Goal: Communication & Community: Ask a question

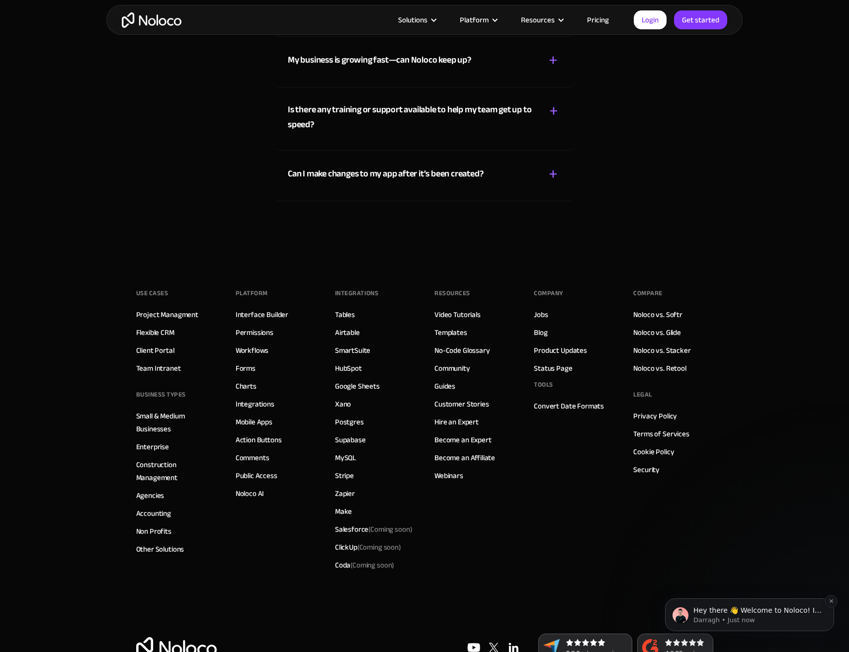
click at [711, 619] on p "Darragh • Just now" at bounding box center [758, 620] width 128 height 9
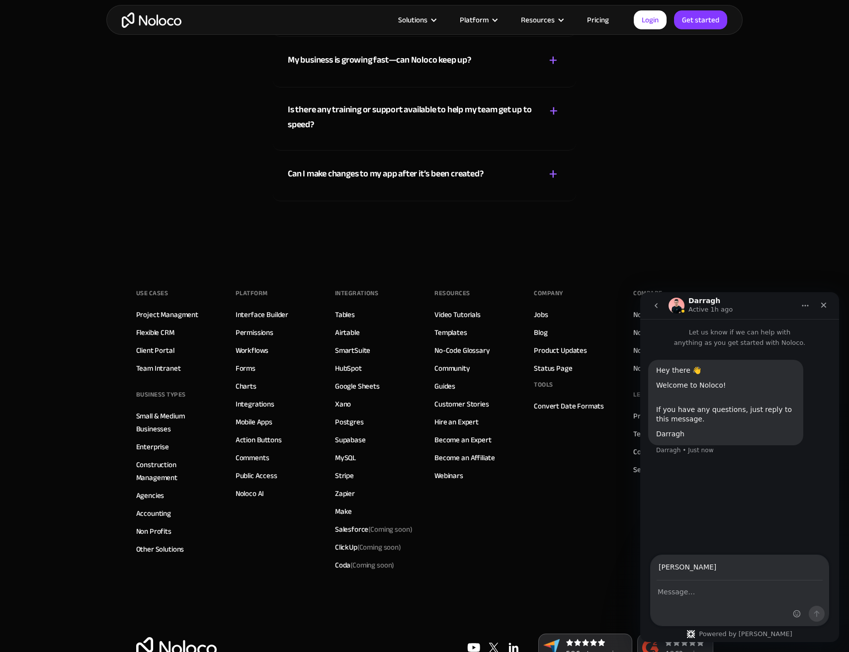
type input "[PERSON_NAME][EMAIL_ADDRESS][DOMAIN_NAME]"
click at [712, 598] on textarea "Message…" at bounding box center [740, 589] width 178 height 17
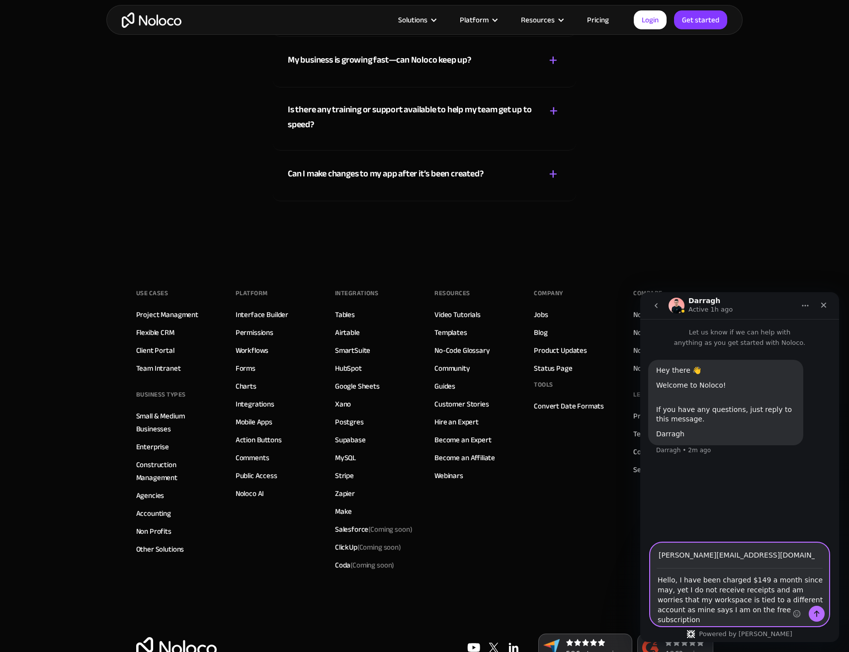
type textarea "Hello, I have been charged $149 a month since may, yet I do not receive receipt…"
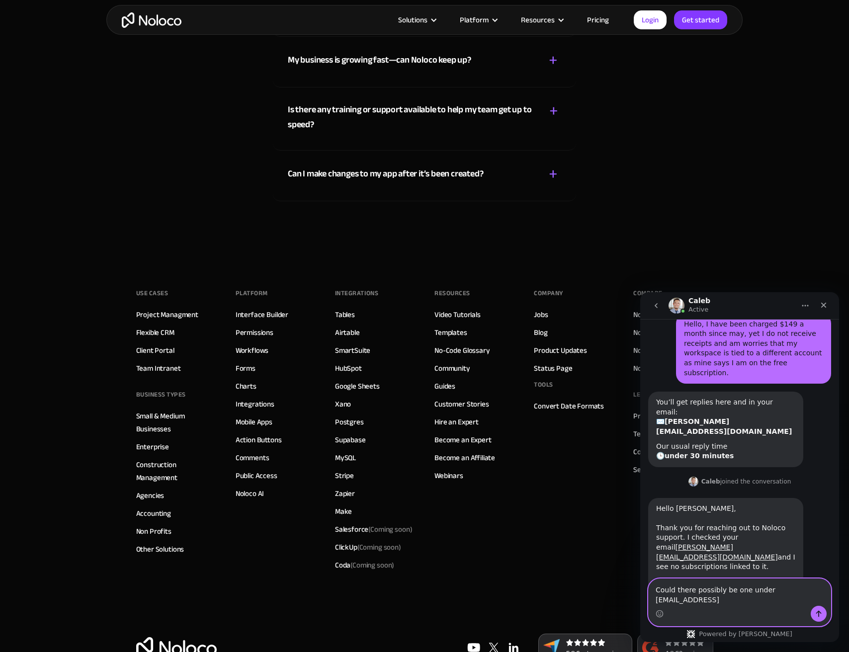
scroll to position [150, 0]
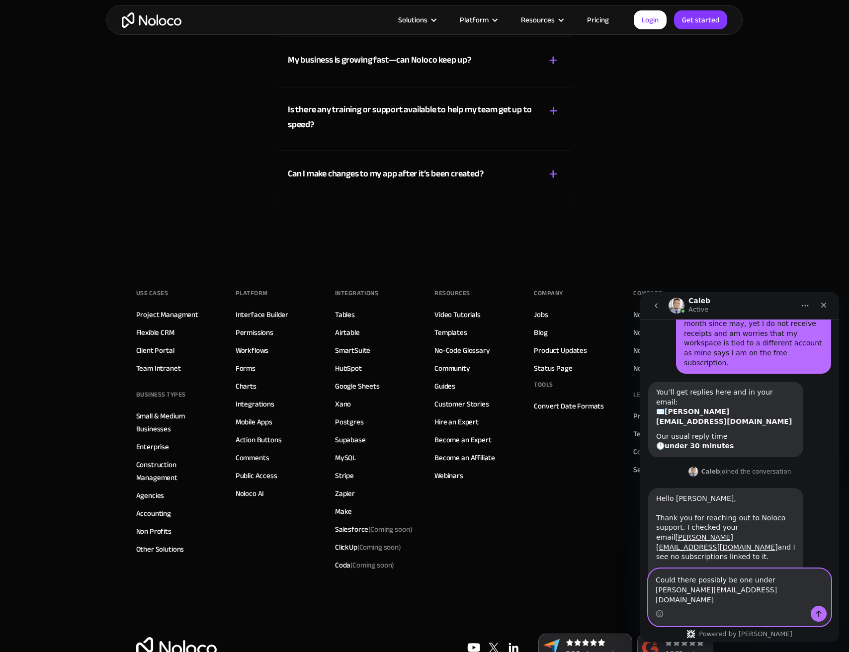
type textarea "Could there possibly be one under [PERSON_NAME][EMAIL_ADDRESS][DOMAIN_NAME]?"
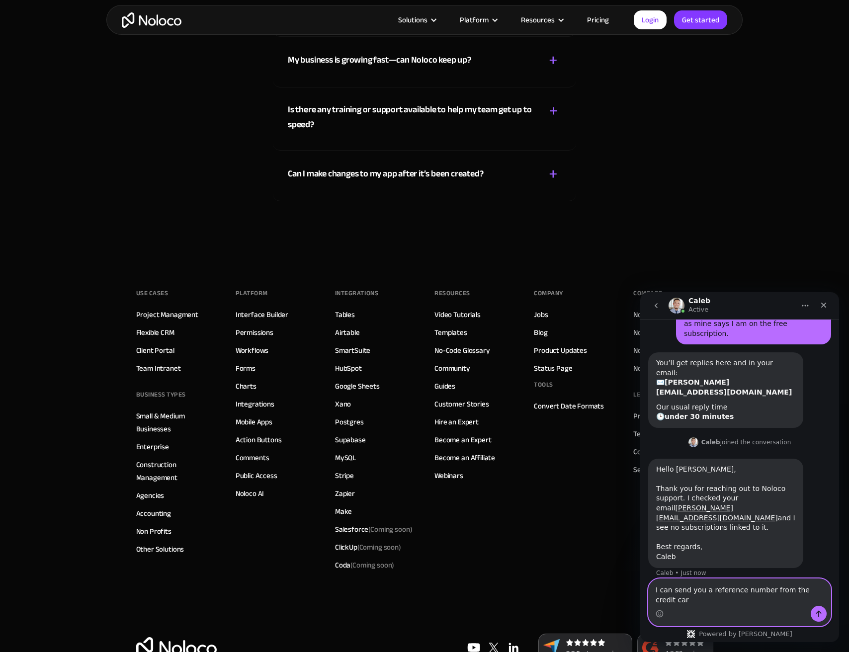
scroll to position [189, 0]
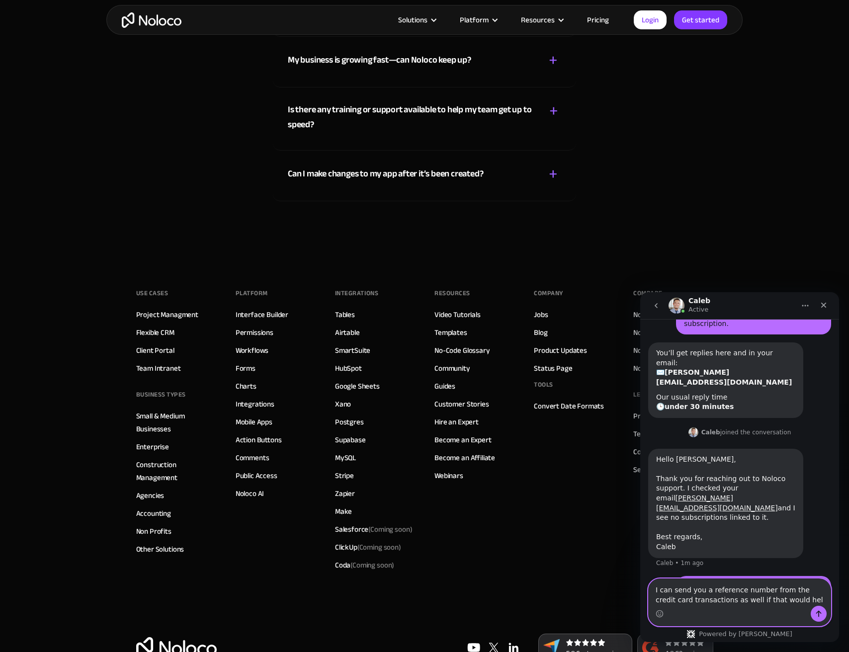
type textarea "I can send you a reference number from the credit card transactions as well if …"
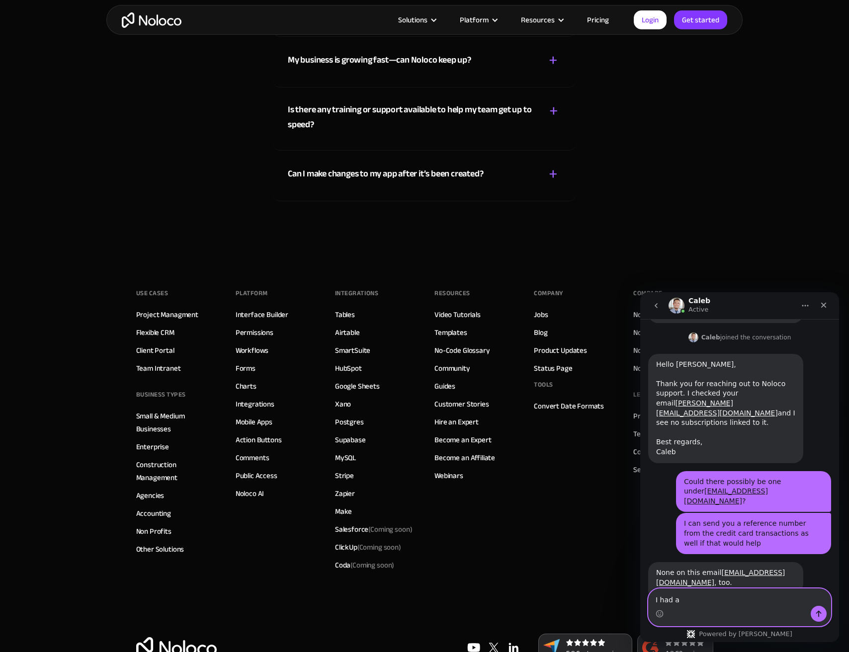
scroll to position [283, 0]
type textarea "I"
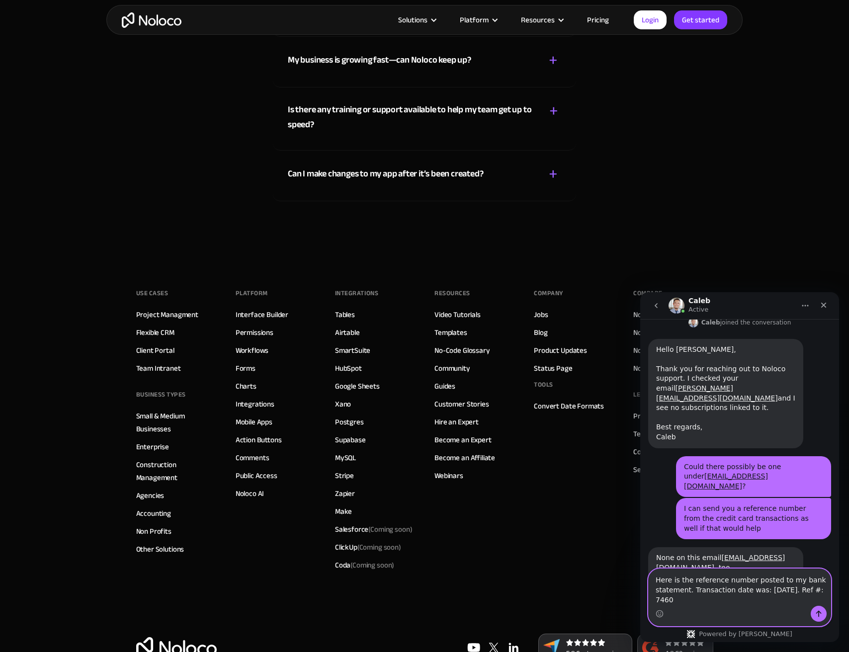
scroll to position [303, 0]
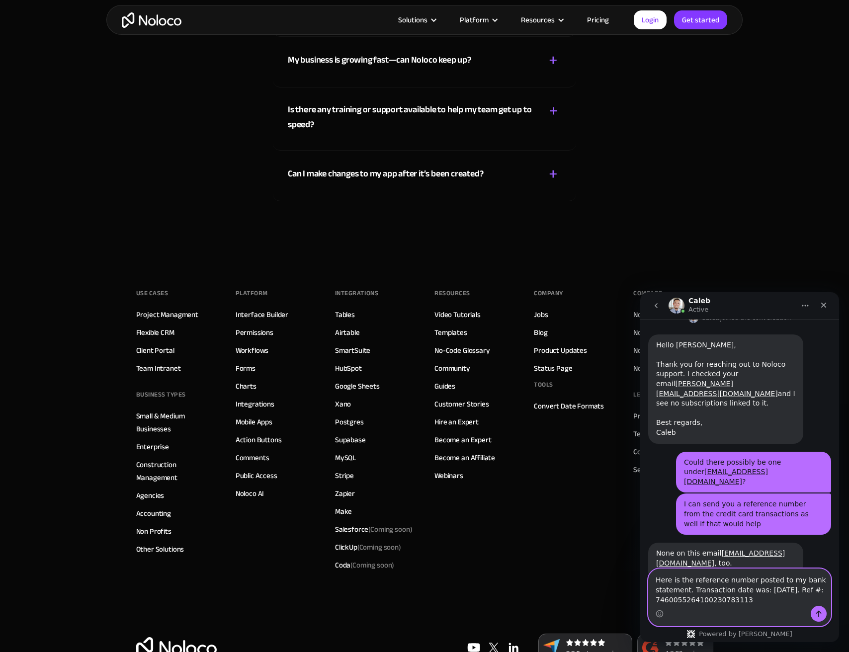
drag, startPoint x: 672, startPoint y: 601, endPoint x: 689, endPoint y: 611, distance: 19.2
click at [673, 601] on textarea "Here is the reference number posted to my bank statement. Transaction date was:…" at bounding box center [740, 587] width 182 height 37
type textarea "Here is the reference number posted to my bank statement. Transaction date was:…"
click at [826, 613] on button "Send a message…" at bounding box center [819, 614] width 16 height 16
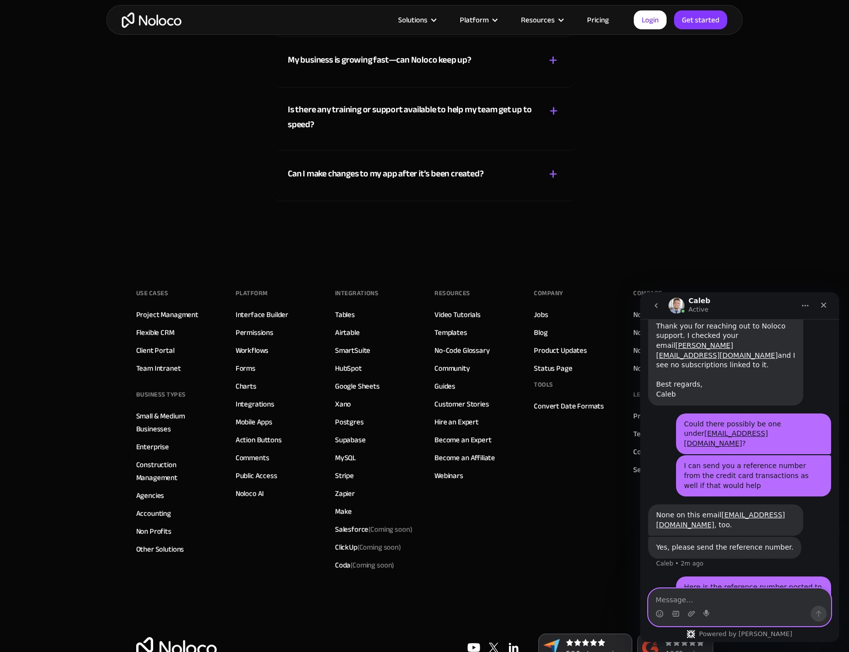
scroll to position [342, 0]
click at [594, 21] on link "Pricing" at bounding box center [598, 19] width 47 height 13
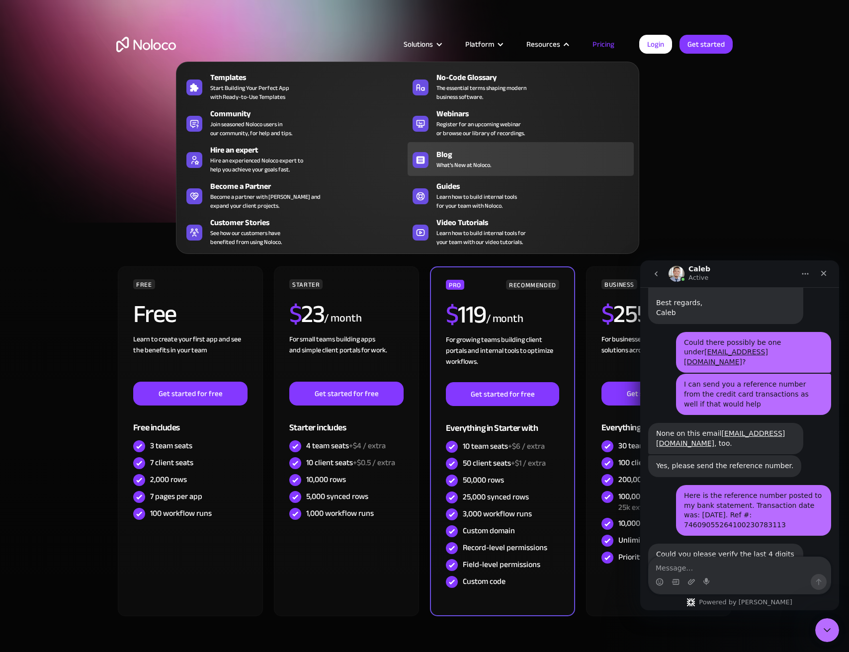
scroll to position [0, 0]
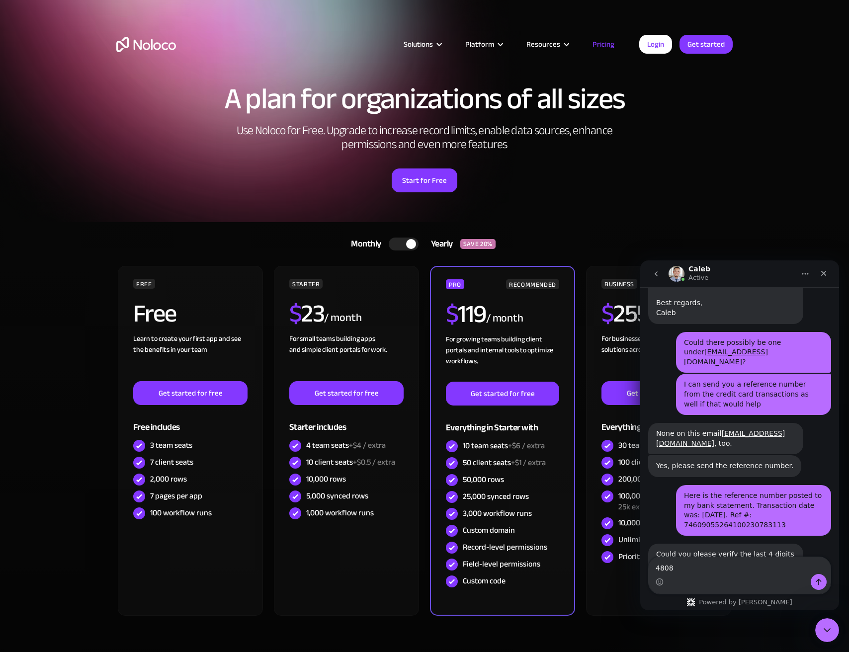
type textarea "4808"
click at [821, 580] on icon "Send a message…" at bounding box center [819, 582] width 8 height 8
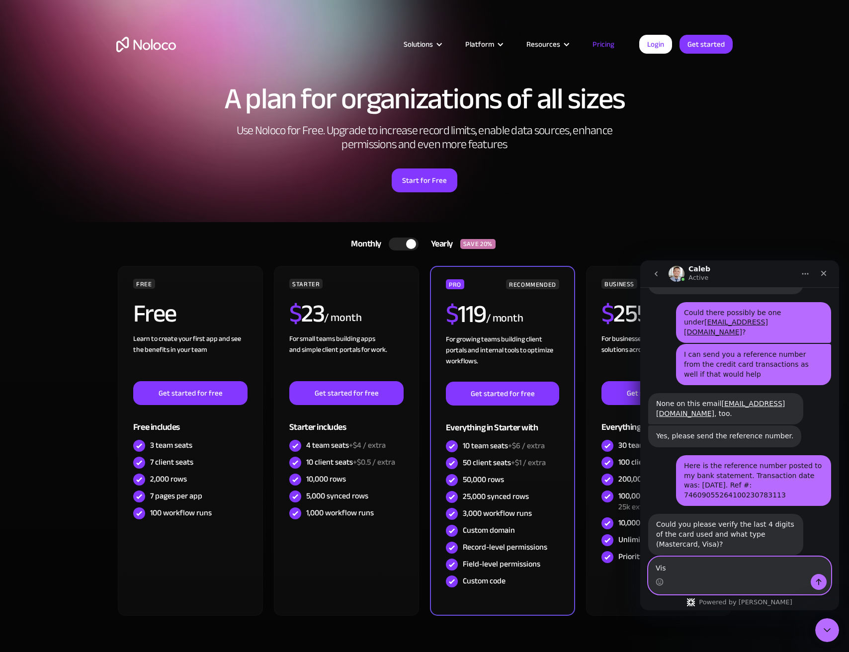
type textarea "Visa"
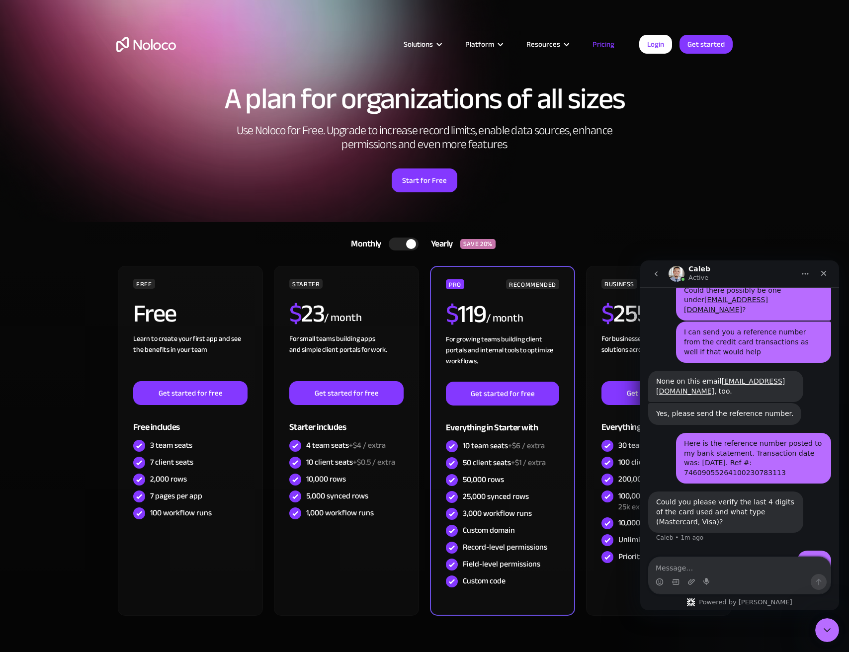
click at [394, 246] on div at bounding box center [404, 244] width 30 height 13
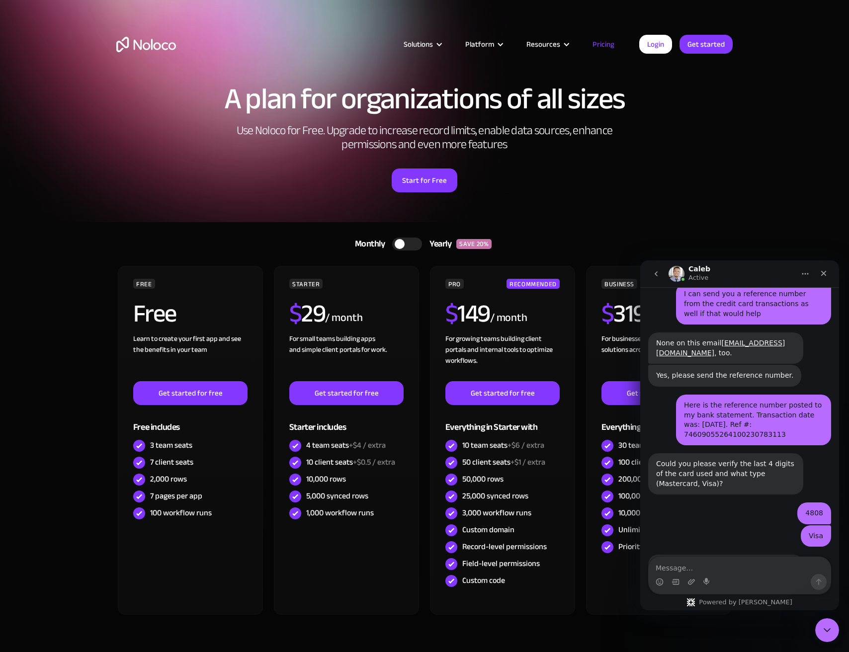
scroll to position [493, 0]
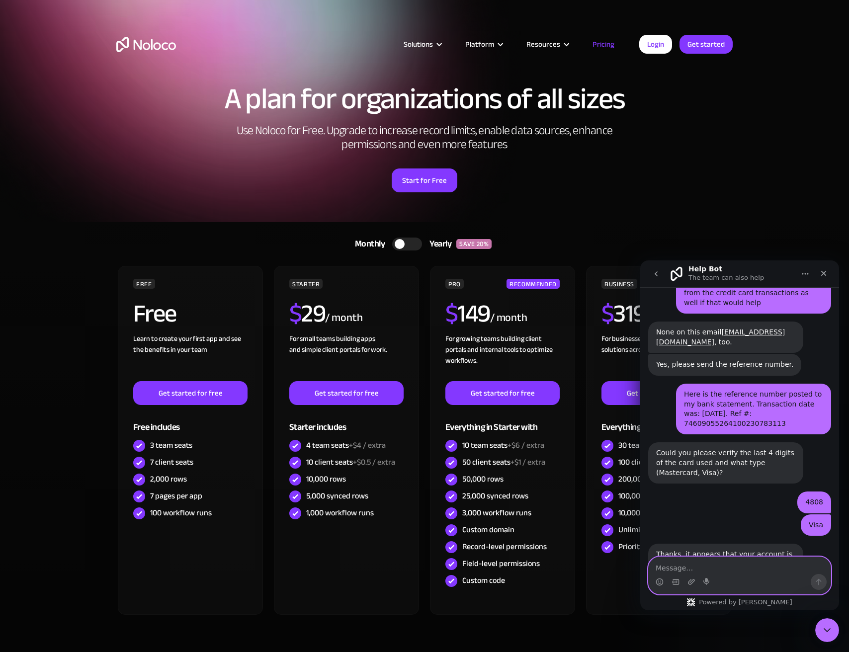
click at [703, 569] on textarea "Message…" at bounding box center [740, 565] width 182 height 17
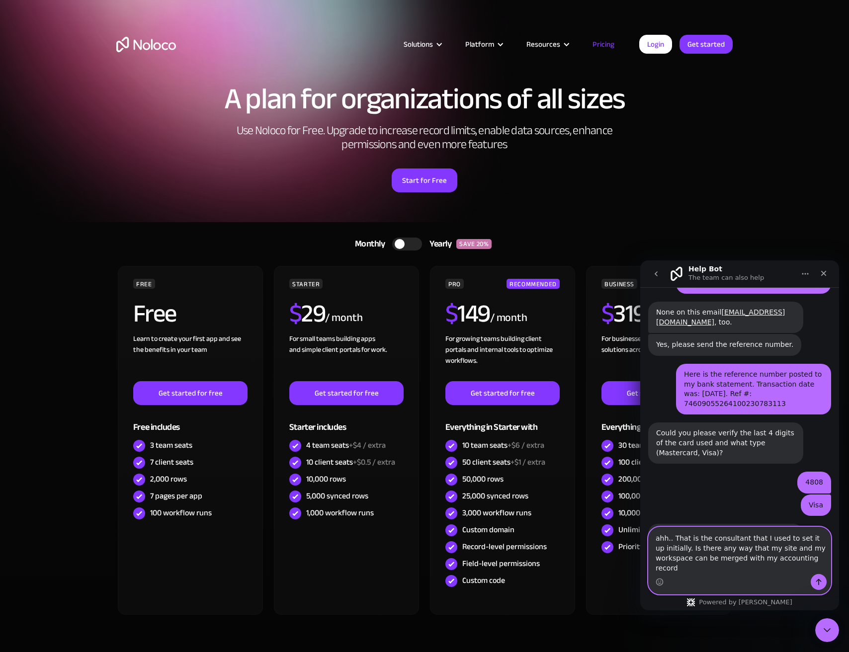
scroll to position [523, 0]
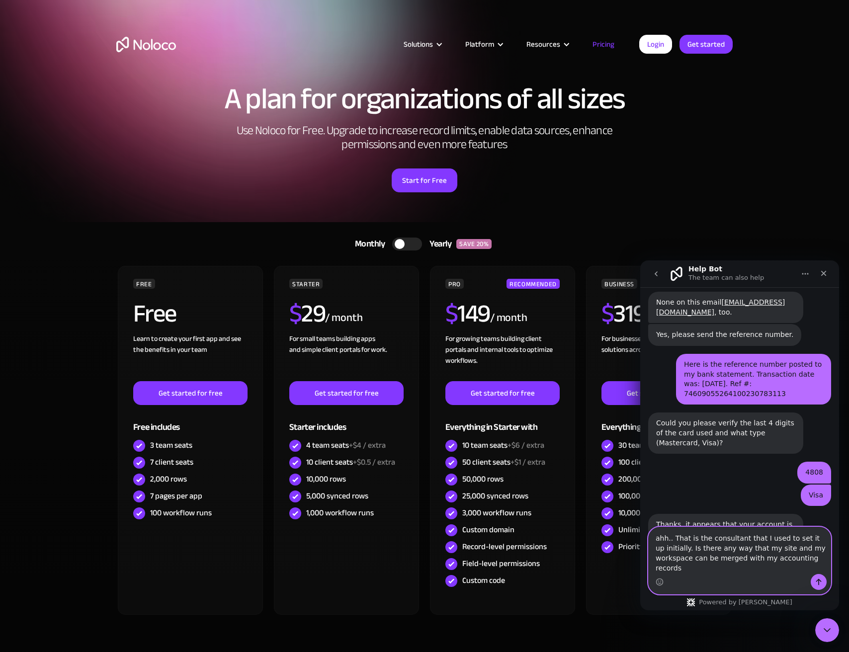
type textarea "ahh.. That is the consultant that I used to set it up initially. Is there any w…"
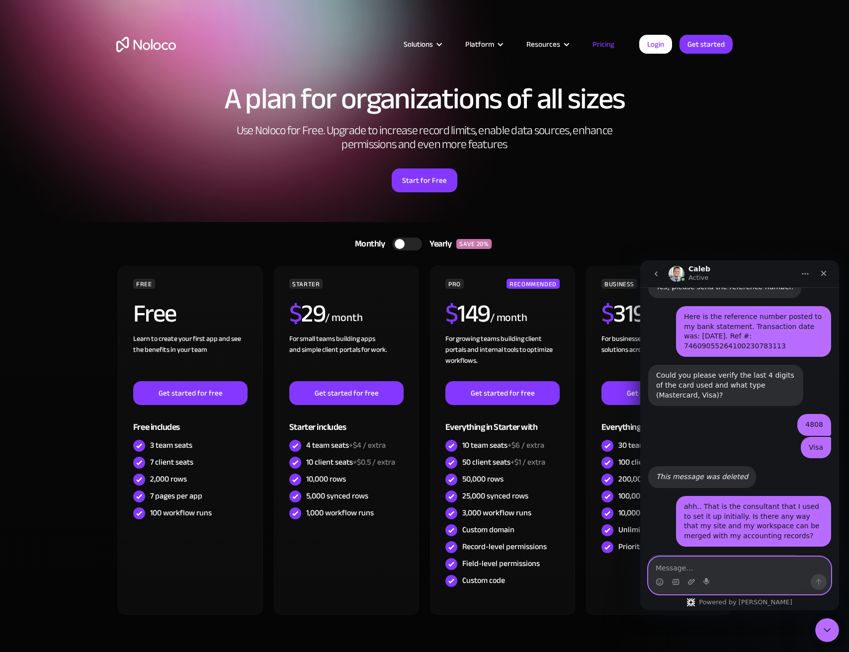
scroll to position [581, 0]
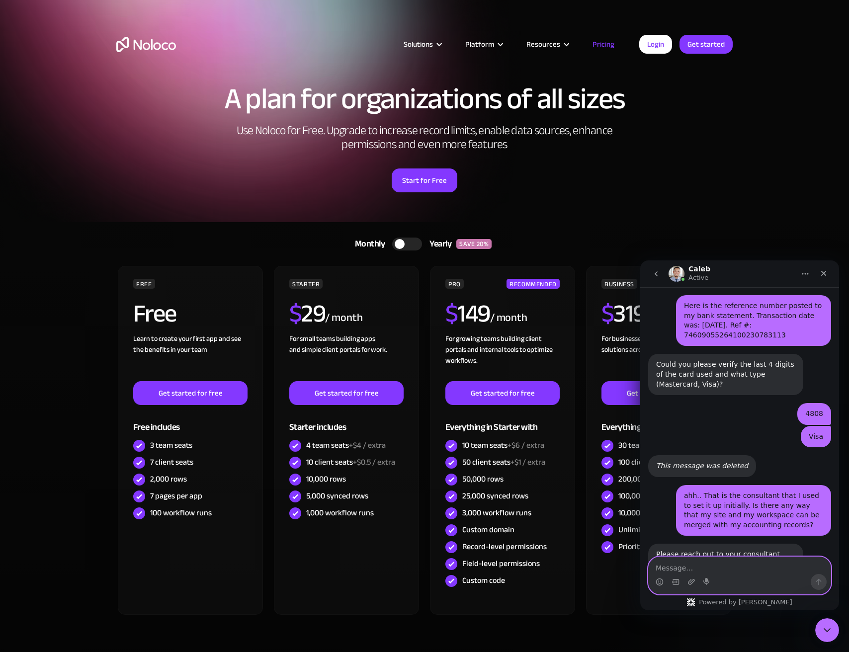
click at [730, 572] on textarea "Message…" at bounding box center [740, 565] width 182 height 17
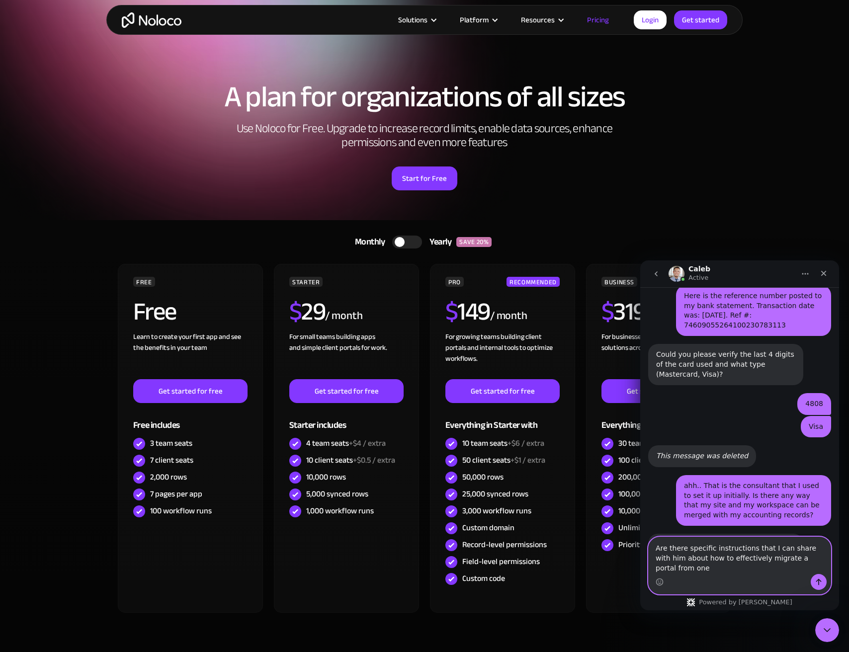
scroll to position [601, 0]
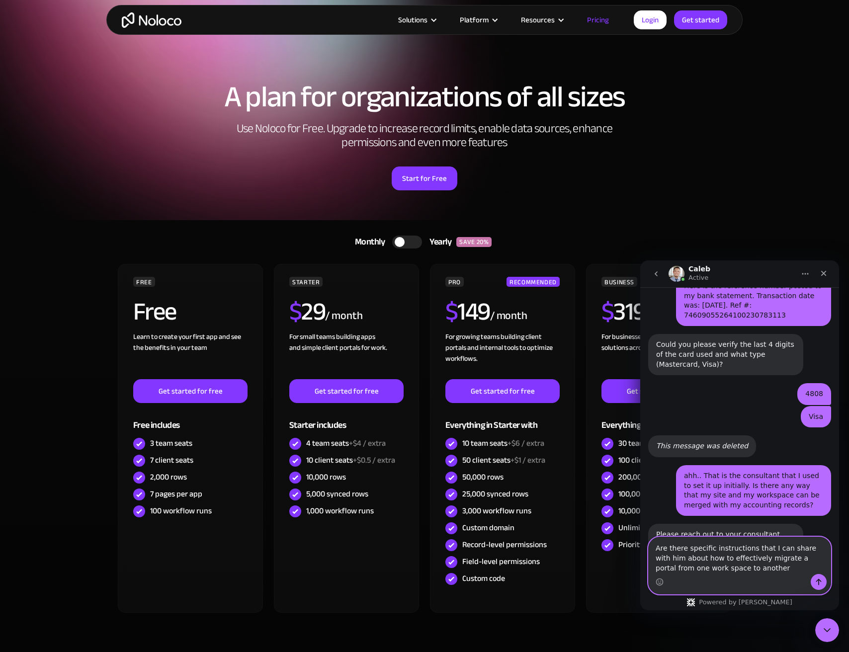
type textarea "Are there specific instructions that I can share with him about how to effectiv…"
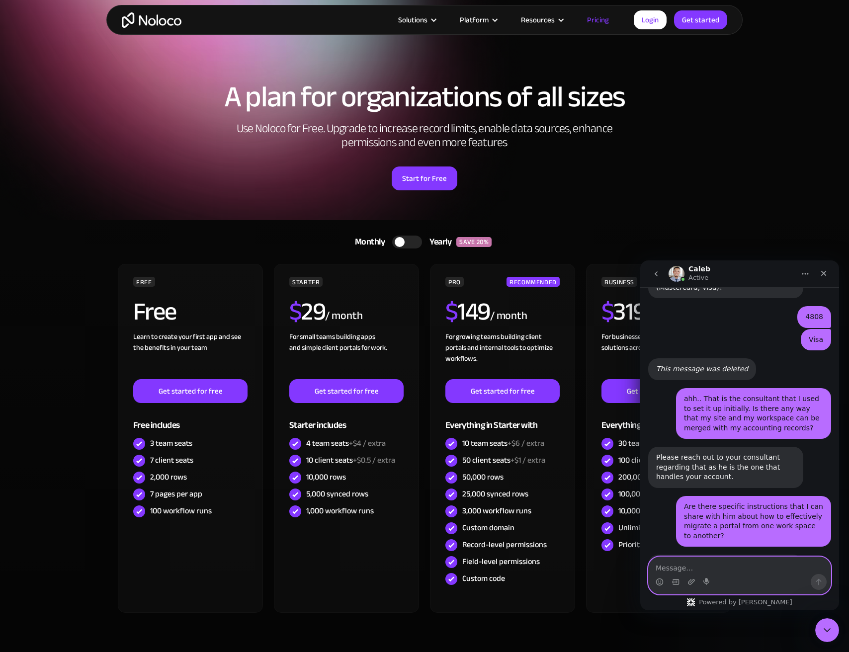
scroll to position [699, 0]
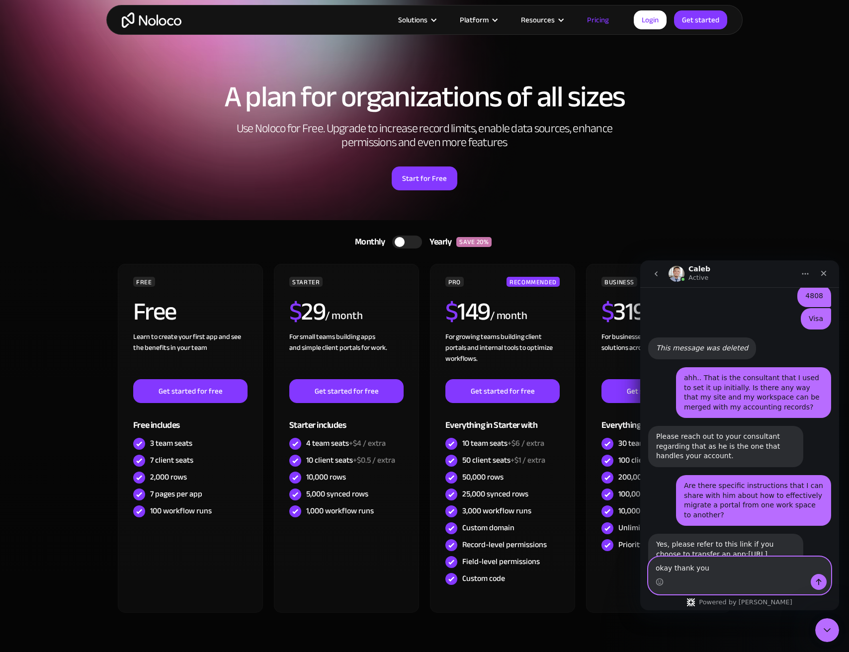
type textarea "okay thank you!"
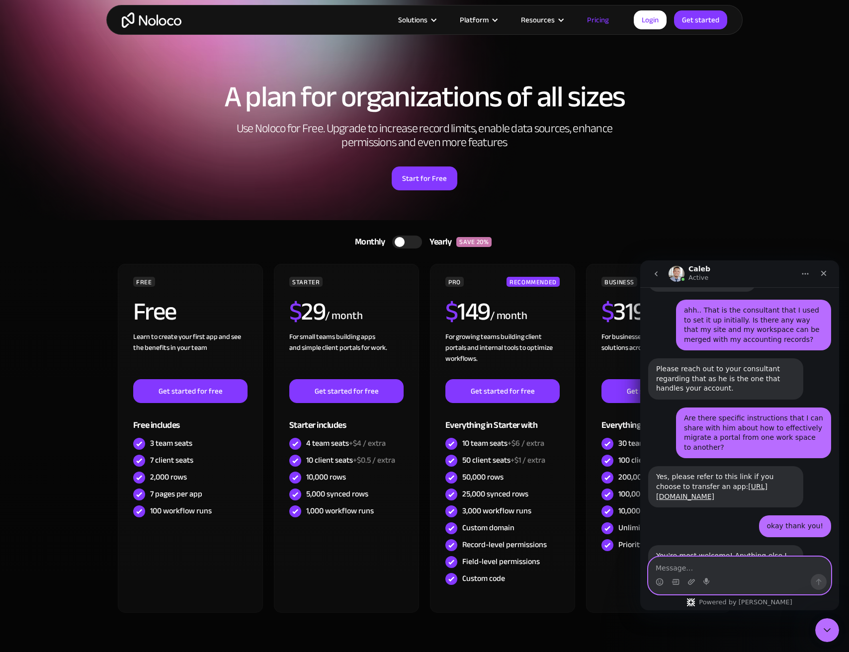
scroll to position [768, 0]
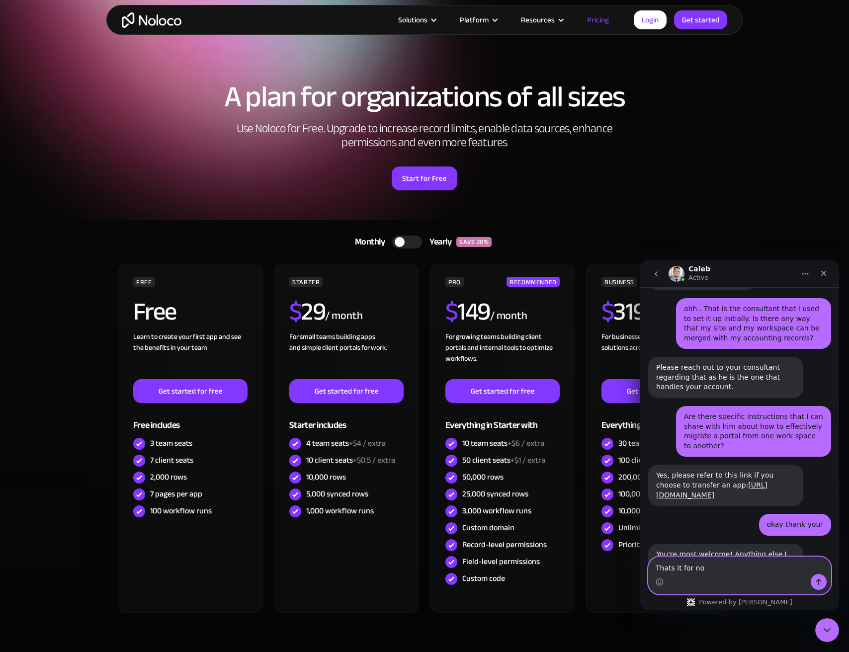
type textarea "Thats it for now"
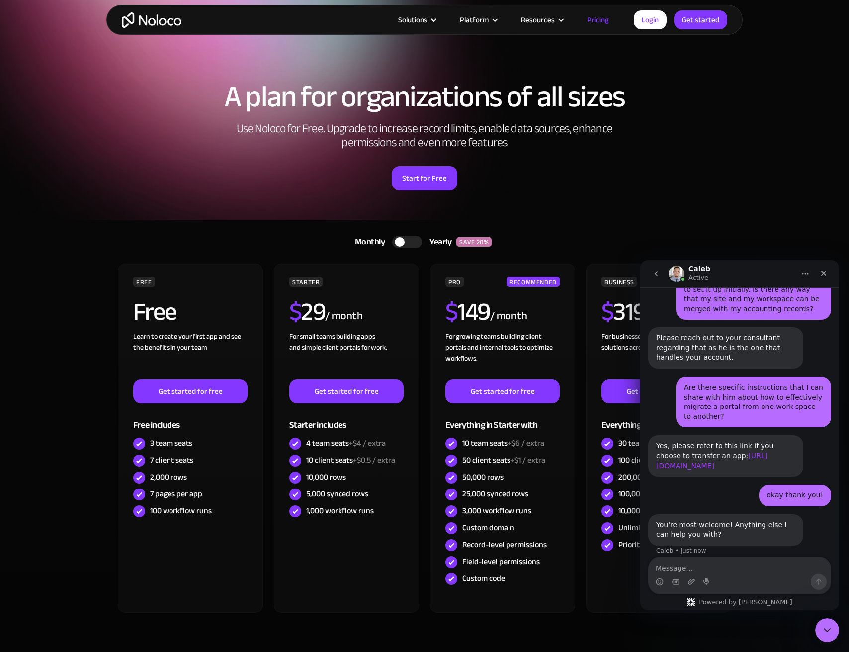
click at [700, 452] on link "https://guides.noloco.io/account/transferring-an-app" at bounding box center [711, 461] width 111 height 18
